Goal: Transaction & Acquisition: Purchase product/service

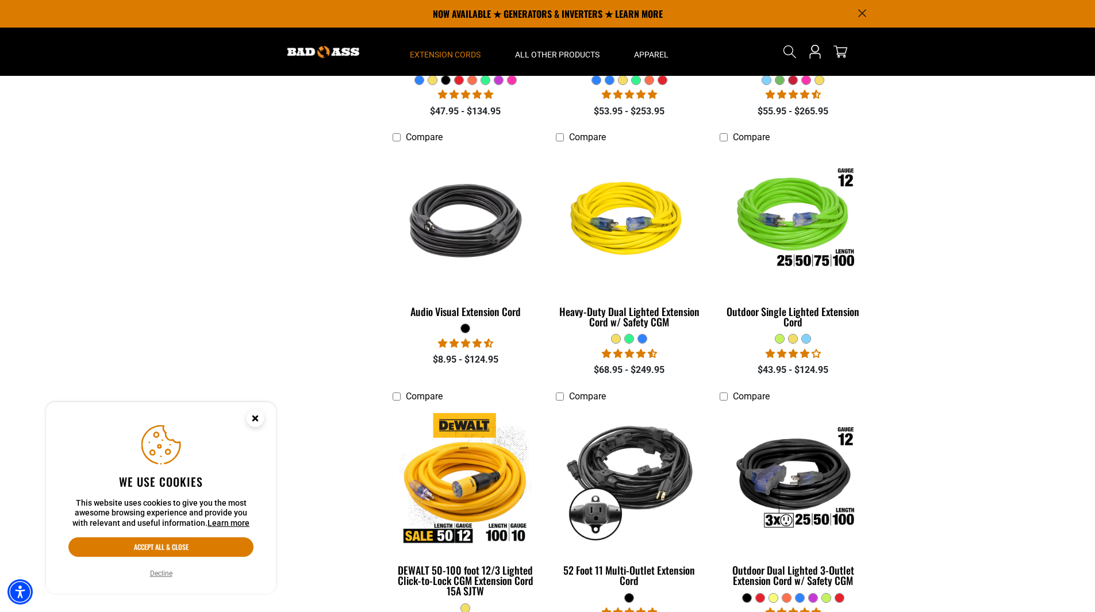
scroll to position [345, 0]
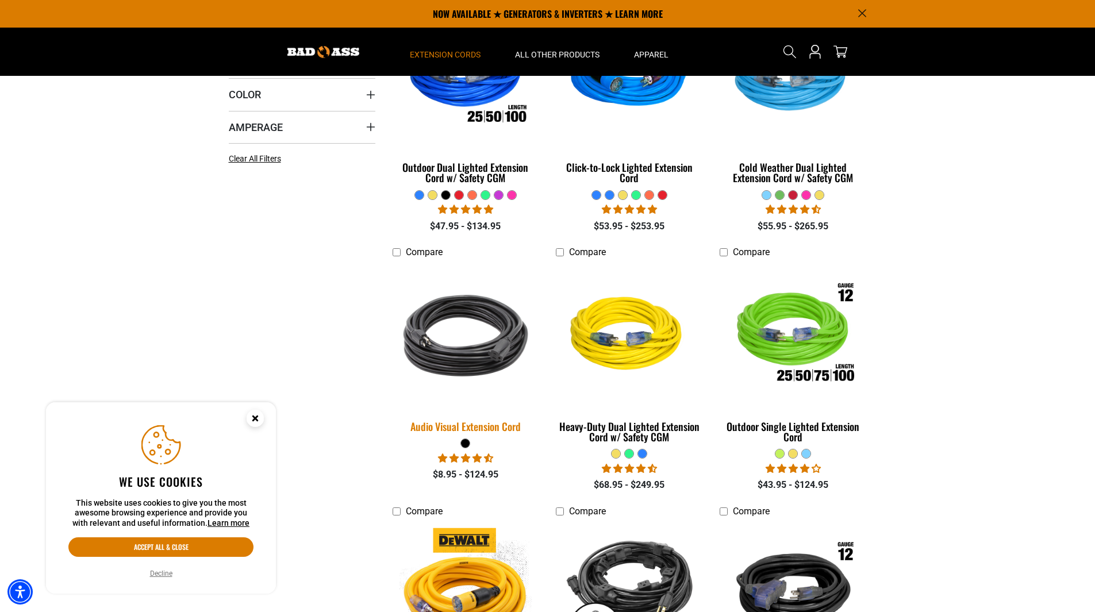
click at [464, 348] on img at bounding box center [465, 335] width 161 height 147
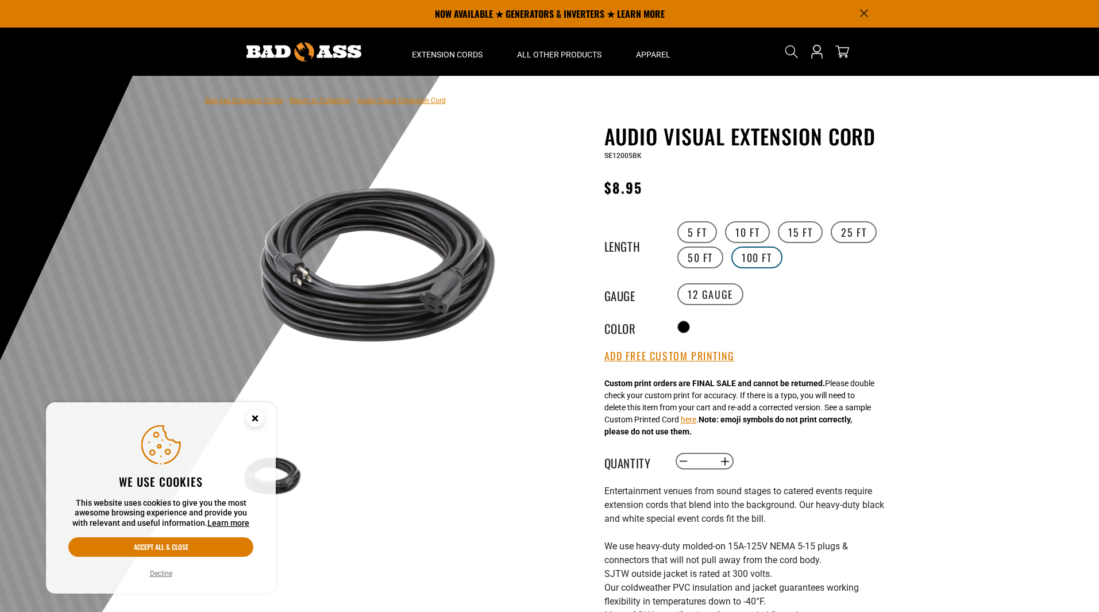
click at [764, 259] on label "100 FT" at bounding box center [757, 258] width 51 height 22
click at [721, 298] on label "12 Gauge" at bounding box center [711, 294] width 66 height 22
click at [641, 296] on legend "Gauge" at bounding box center [633, 294] width 57 height 15
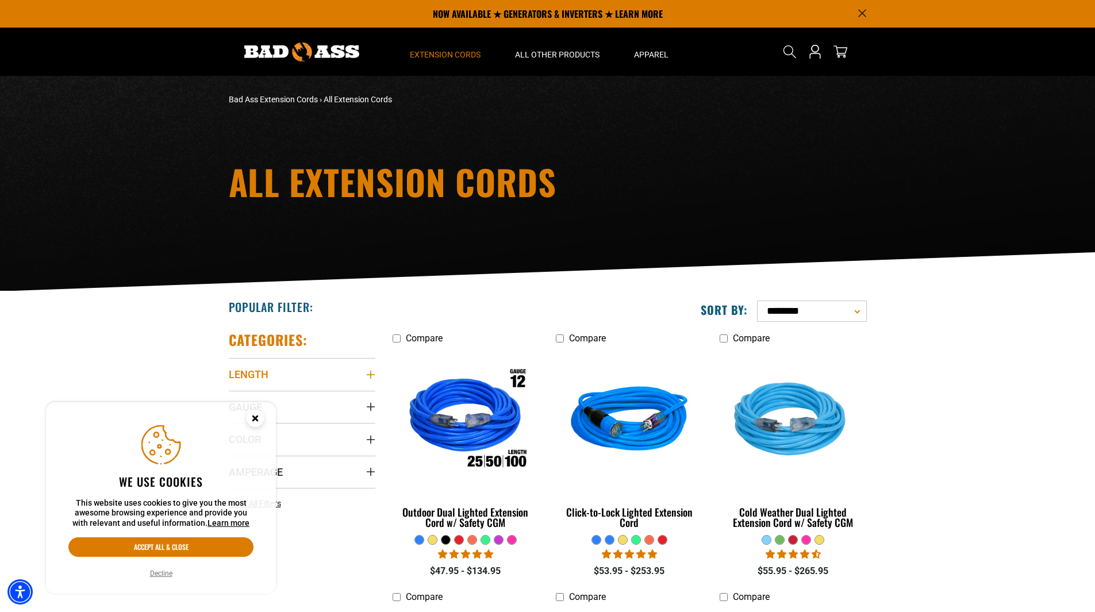
click at [368, 370] on icon "Length" at bounding box center [370, 374] width 9 height 9
click at [306, 512] on icon at bounding box center [306, 513] width 9 height 15
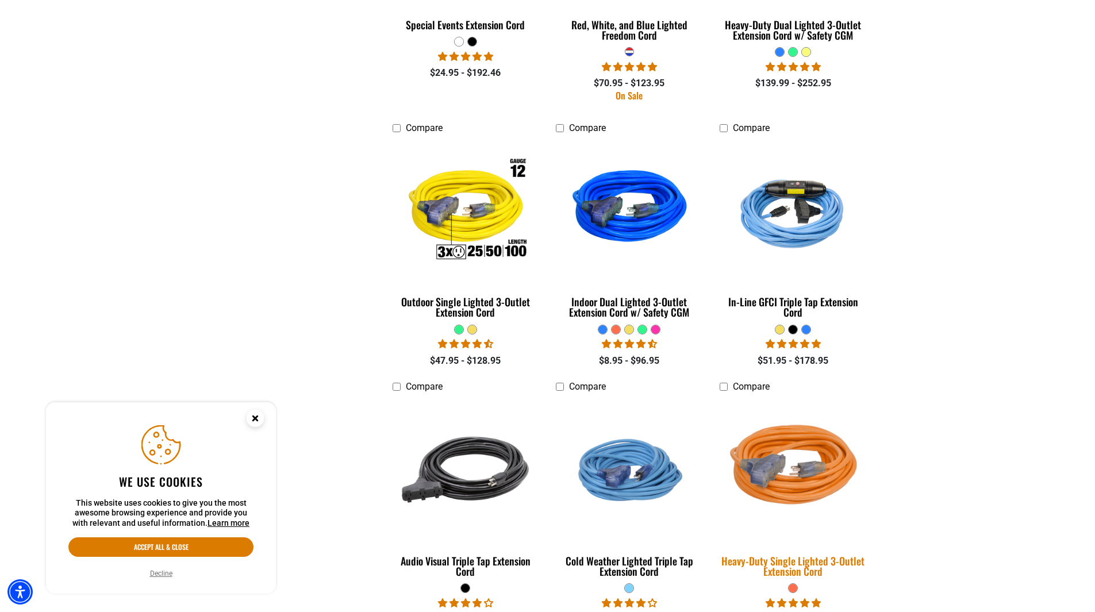
scroll to position [1609, 0]
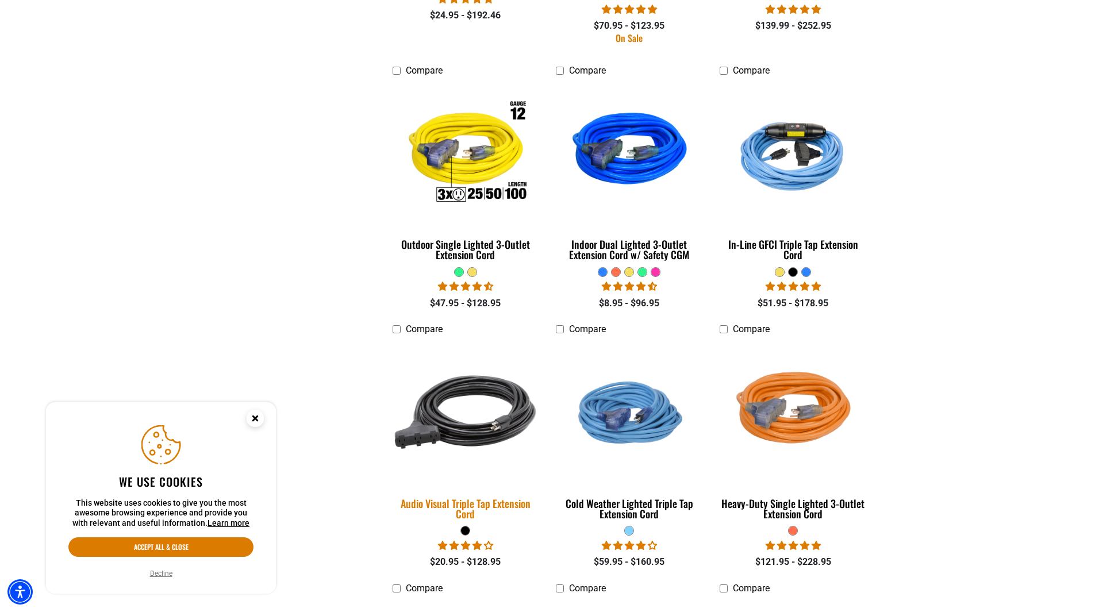
click at [483, 429] on img at bounding box center [465, 412] width 161 height 147
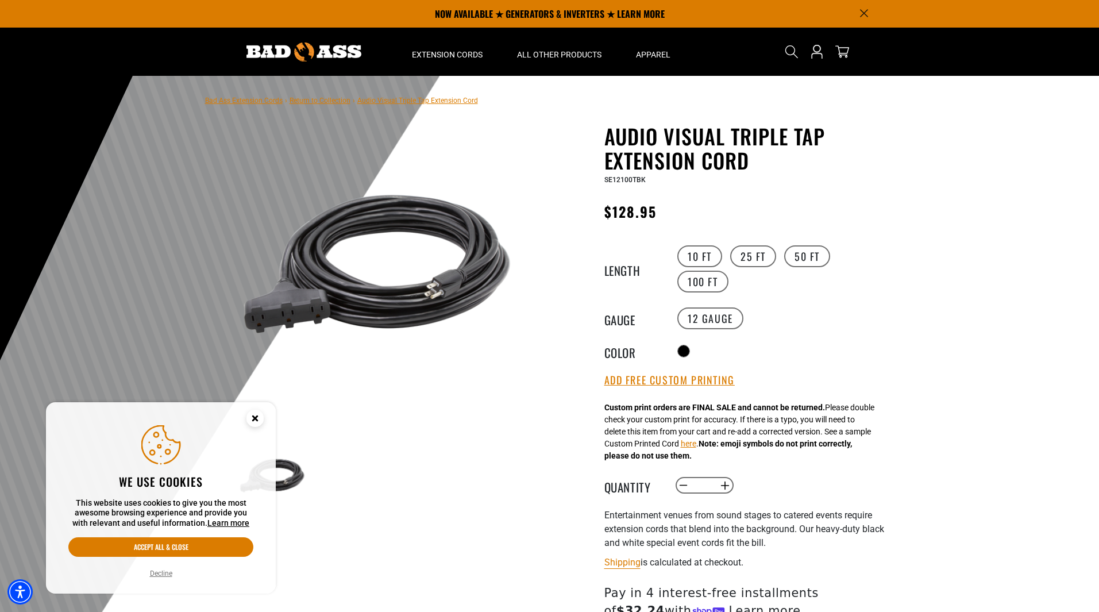
click at [256, 417] on icon "Close this option" at bounding box center [255, 418] width 4 height 4
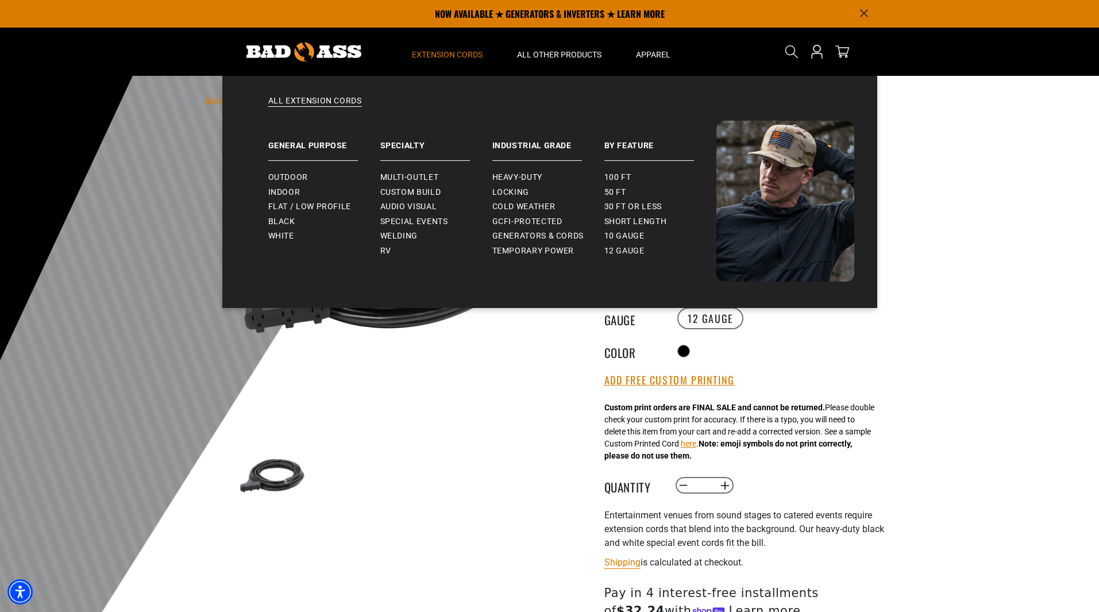
click at [452, 54] on span "Extension Cords" at bounding box center [447, 54] width 71 height 10
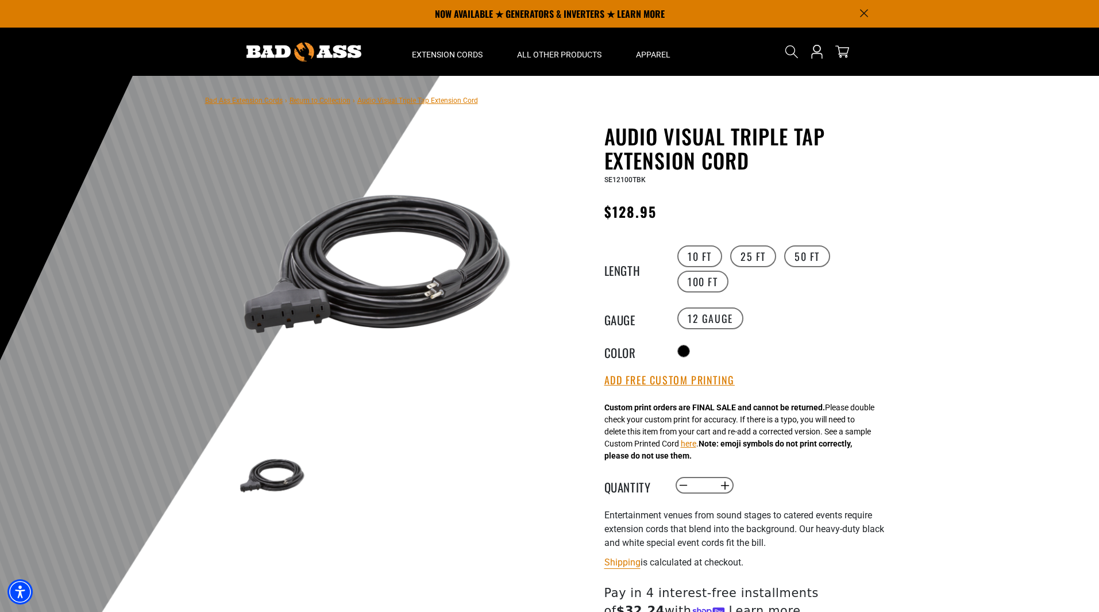
click at [259, 103] on link "Bad Ass Extension Cords" at bounding box center [244, 101] width 78 height 8
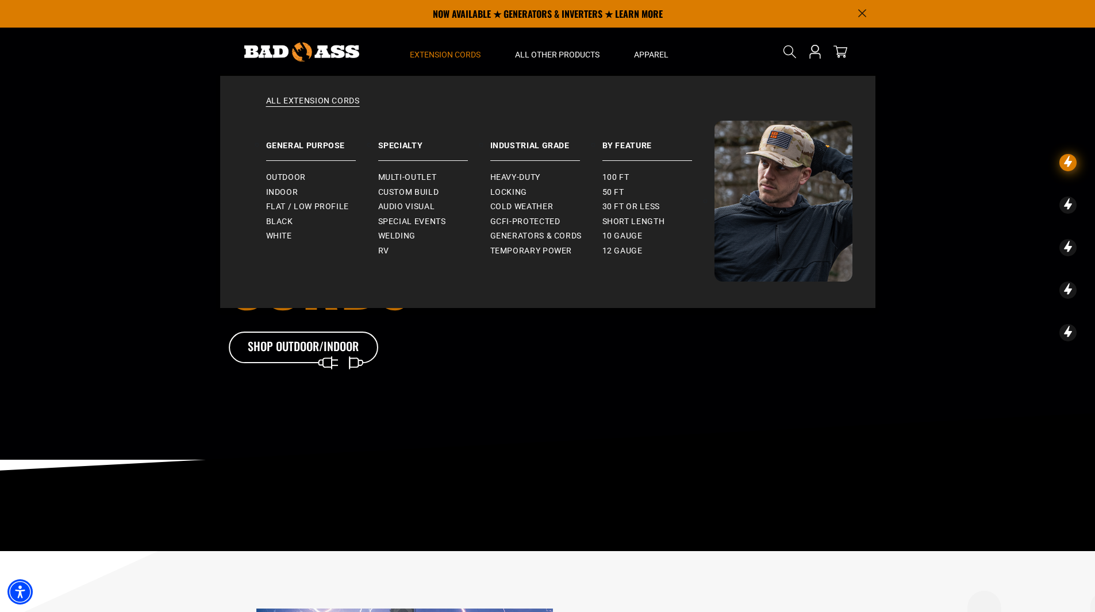
click at [452, 56] on span "Extension Cords" at bounding box center [445, 54] width 71 height 10
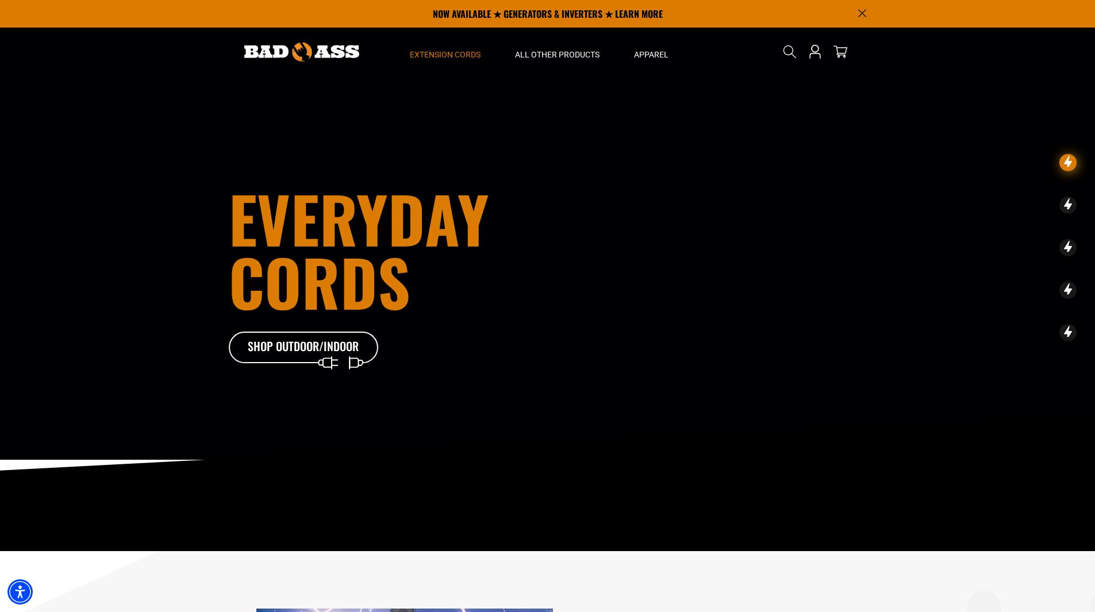
click at [452, 51] on span "Extension Cords" at bounding box center [445, 54] width 71 height 10
click at [322, 351] on icon at bounding box center [320, 350] width 149 height 37
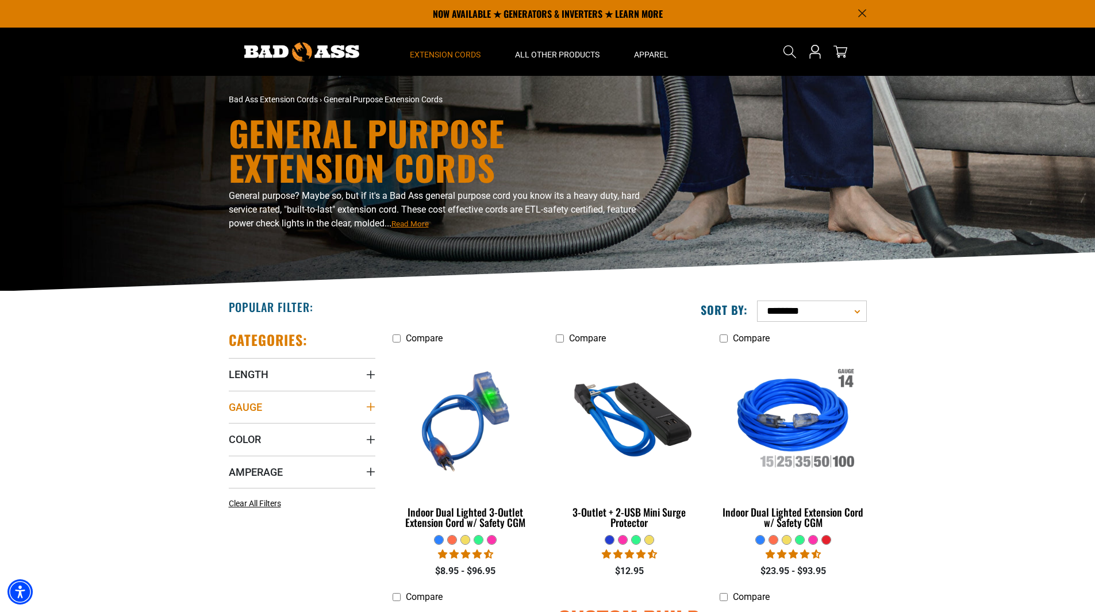
click at [371, 407] on icon "Gauge" at bounding box center [370, 407] width 8 height 8
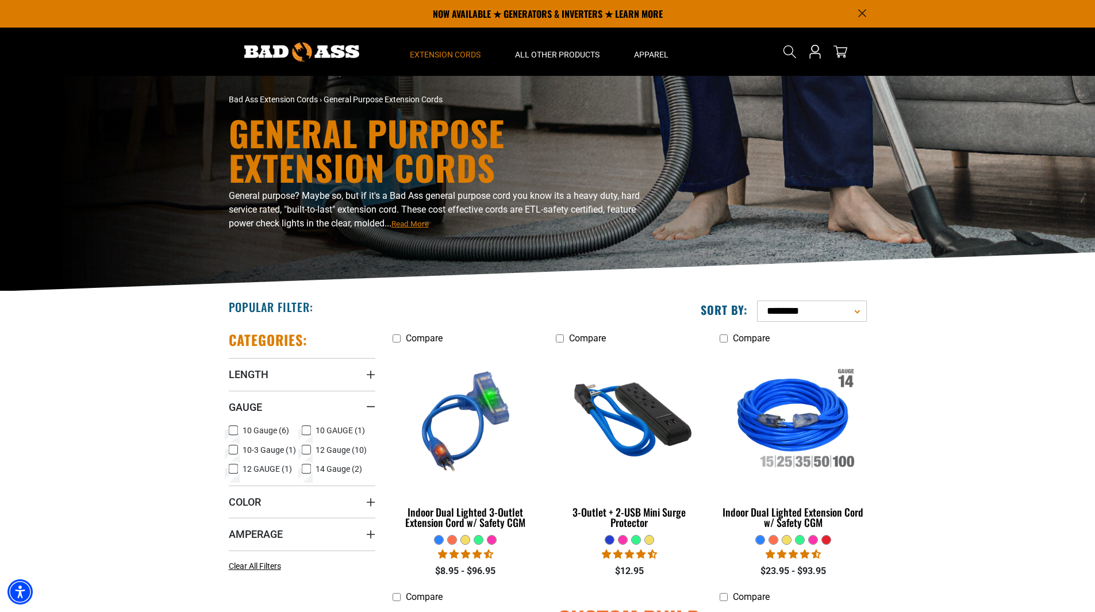
click at [235, 433] on icon at bounding box center [233, 430] width 9 height 15
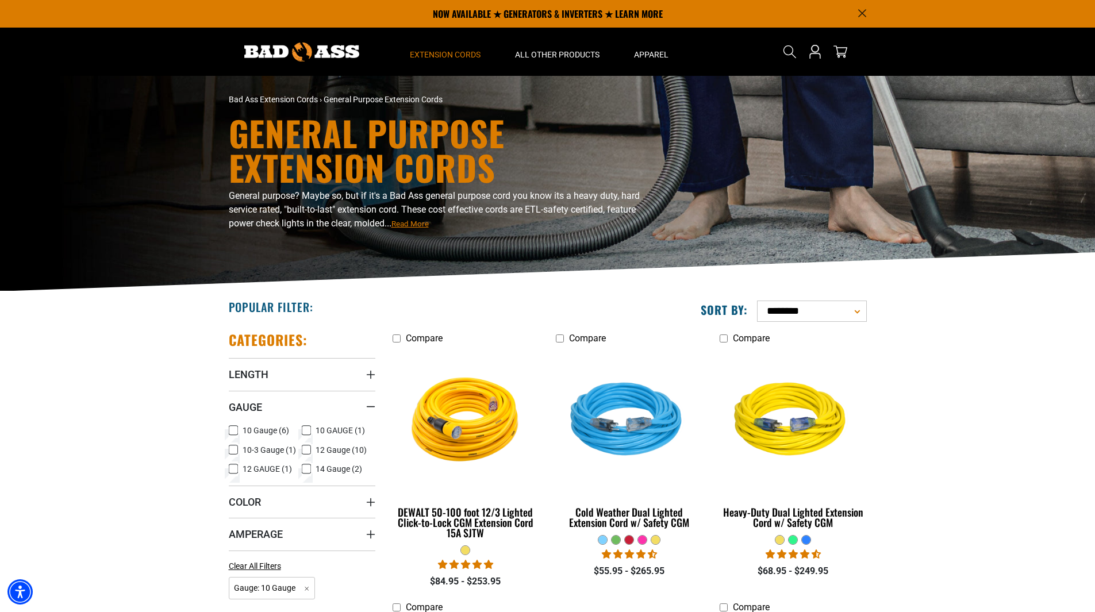
click at [233, 449] on icon at bounding box center [233, 450] width 9 height 15
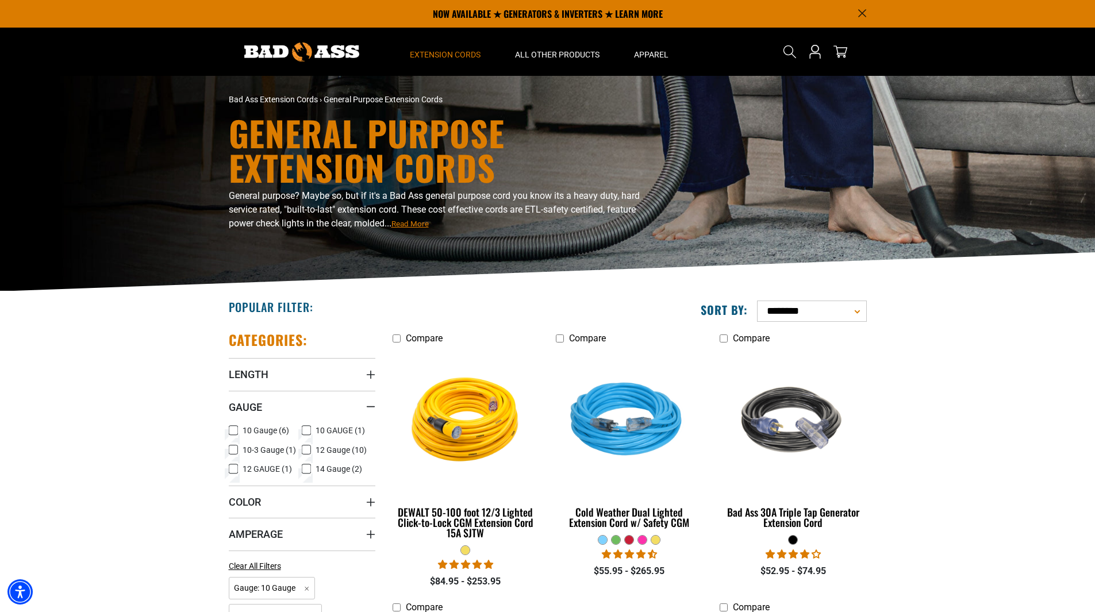
click at [232, 428] on icon at bounding box center [233, 431] width 7 height 6
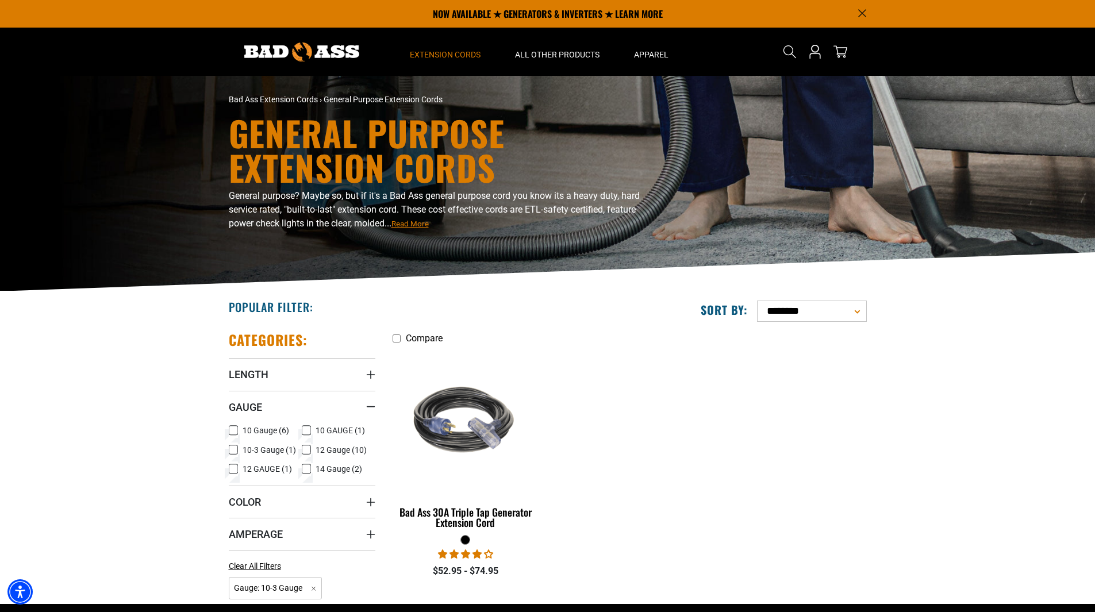
scroll to position [267, 0]
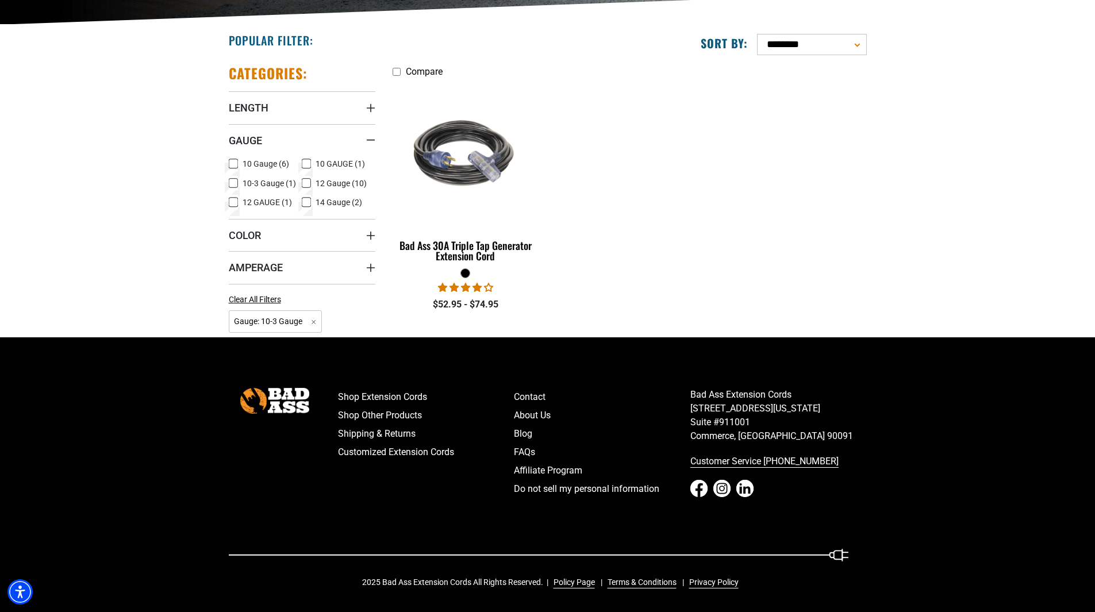
click at [231, 182] on icon at bounding box center [233, 183] width 7 height 6
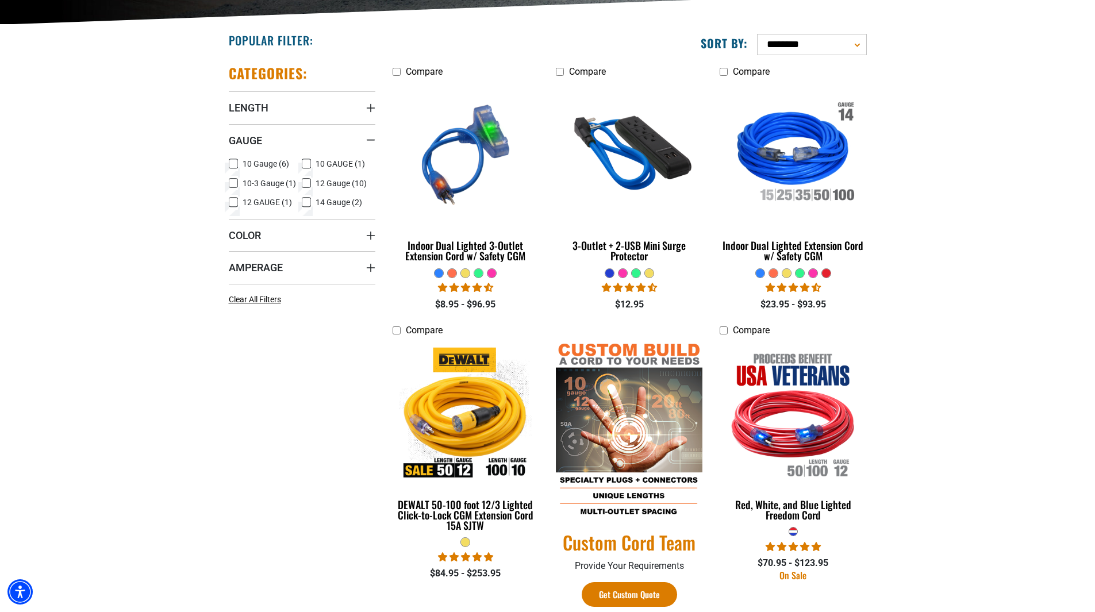
click at [308, 164] on icon at bounding box center [306, 163] width 9 height 15
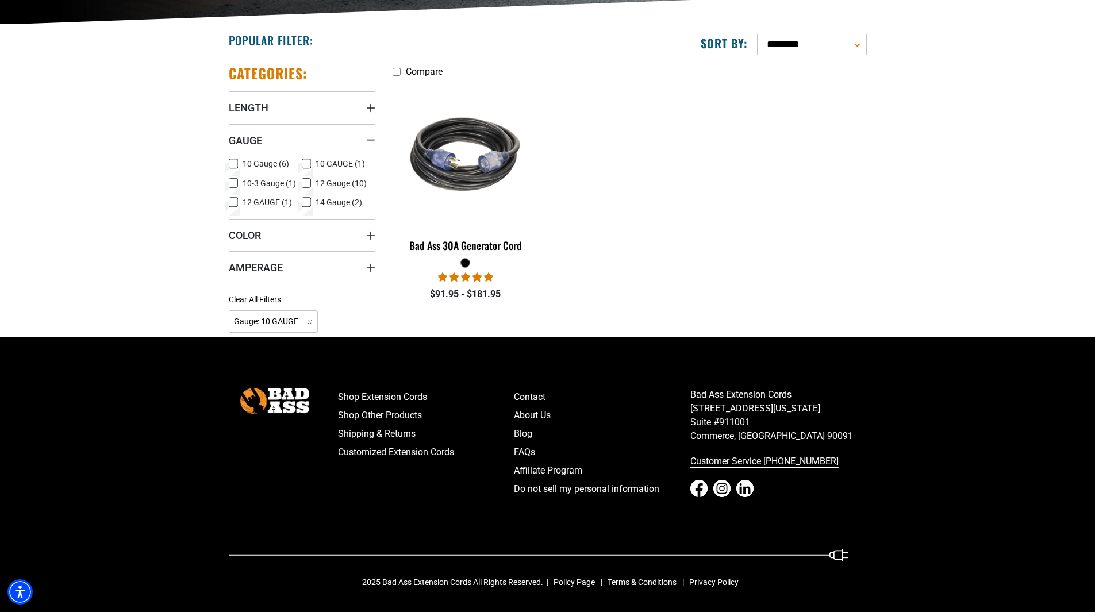
click at [309, 162] on icon at bounding box center [306, 164] width 7 height 6
